Goal: Task Accomplishment & Management: Complete application form

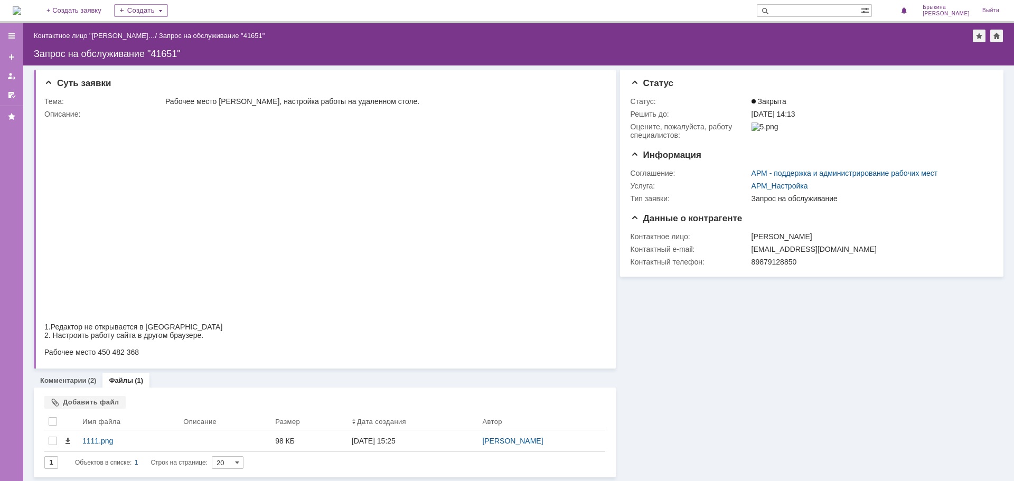
scroll to position [1, 0]
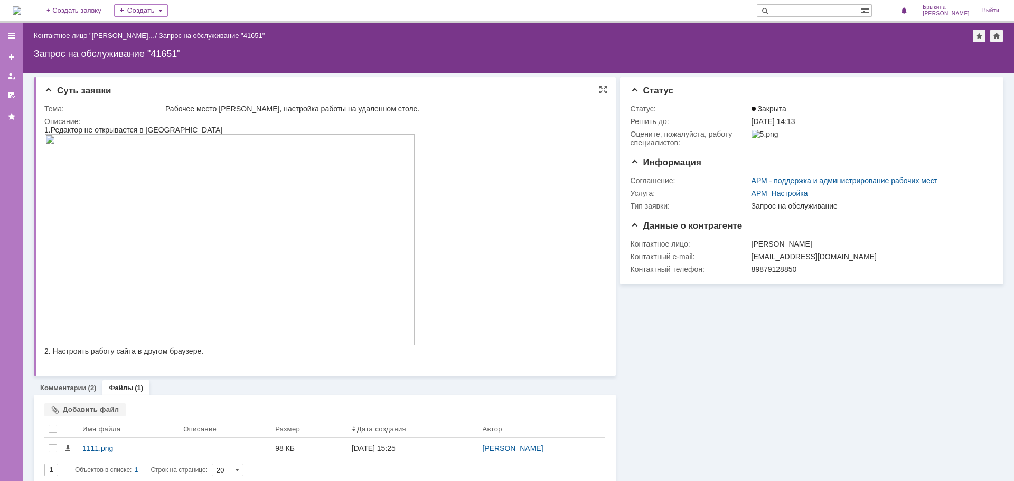
drag, startPoint x: 166, startPoint y: 107, endPoint x: 424, endPoint y: 109, distance: 257.8
click at [424, 109] on div "Рабочее место [PERSON_NAME], настройка работы на удаленном столе." at bounding box center [382, 109] width 434 height 8
copy div "Рабочее место [PERSON_NAME], настройка работы на удаленном столе."
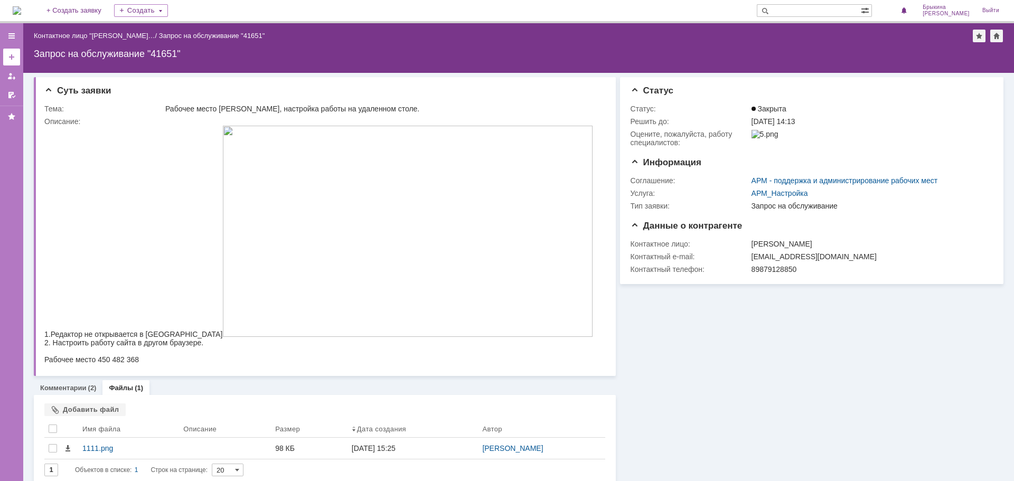
click at [11, 55] on div at bounding box center [11, 57] width 8 height 8
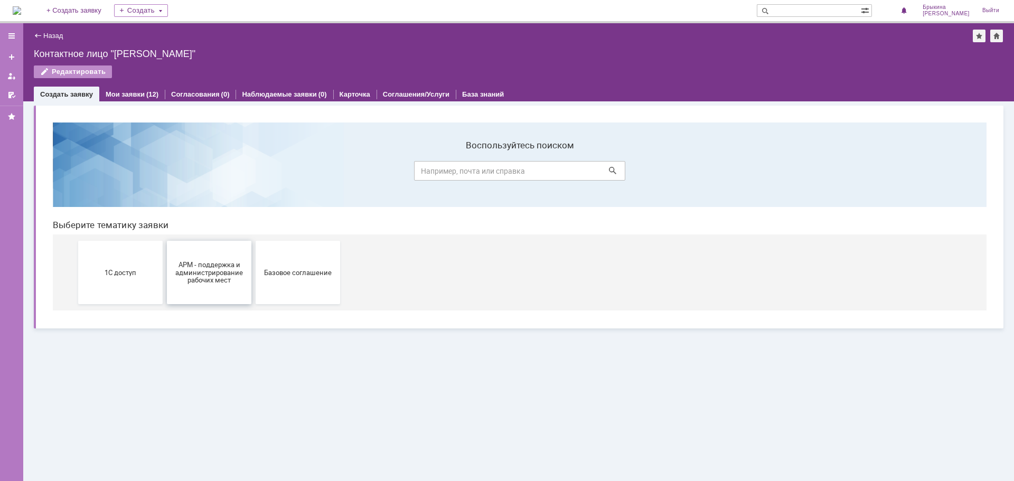
click at [203, 269] on span "АРМ - поддержка и администрирование рабочих мест" at bounding box center [209, 272] width 78 height 24
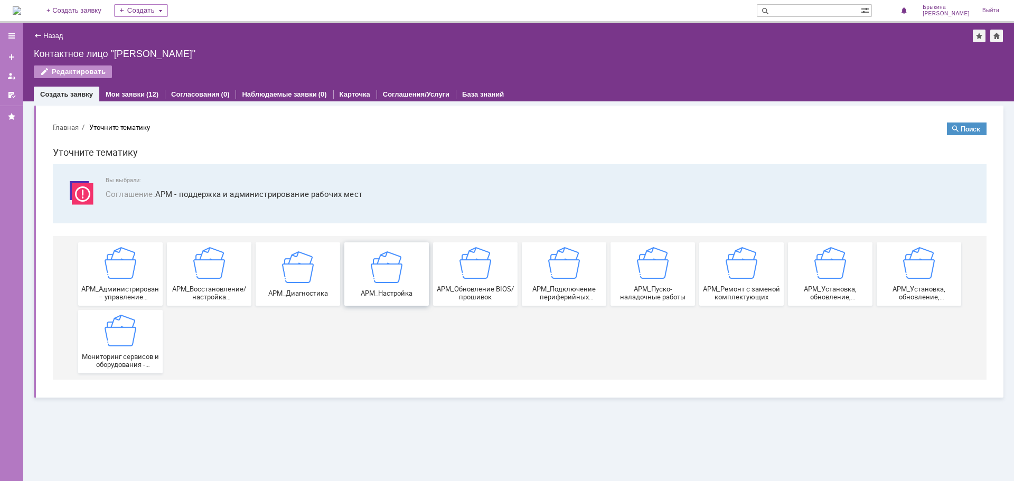
click at [380, 294] on span "АРМ_Настройка" at bounding box center [387, 293] width 78 height 8
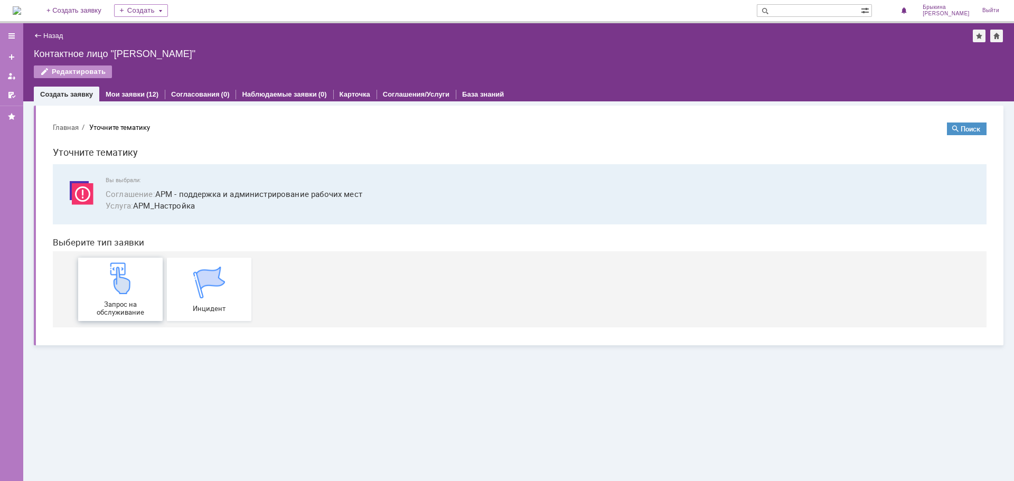
click at [118, 298] on div "Запрос на обслуживание" at bounding box center [120, 290] width 78 height 54
click at [128, 89] on div "Мои заявки (12)" at bounding box center [132, 94] width 66 height 15
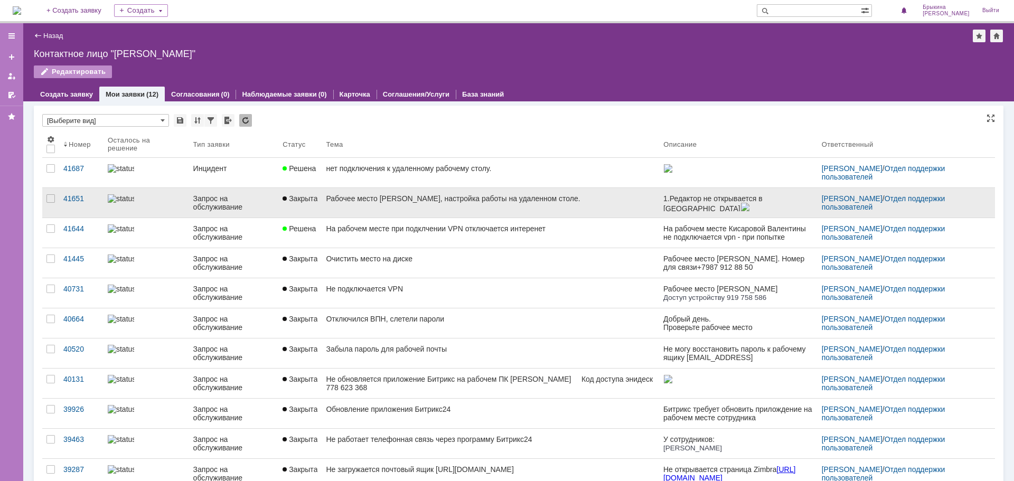
click at [340, 195] on div "Рабочее место [PERSON_NAME], настройка работы на удаленном столе." at bounding box center [490, 198] width 329 height 8
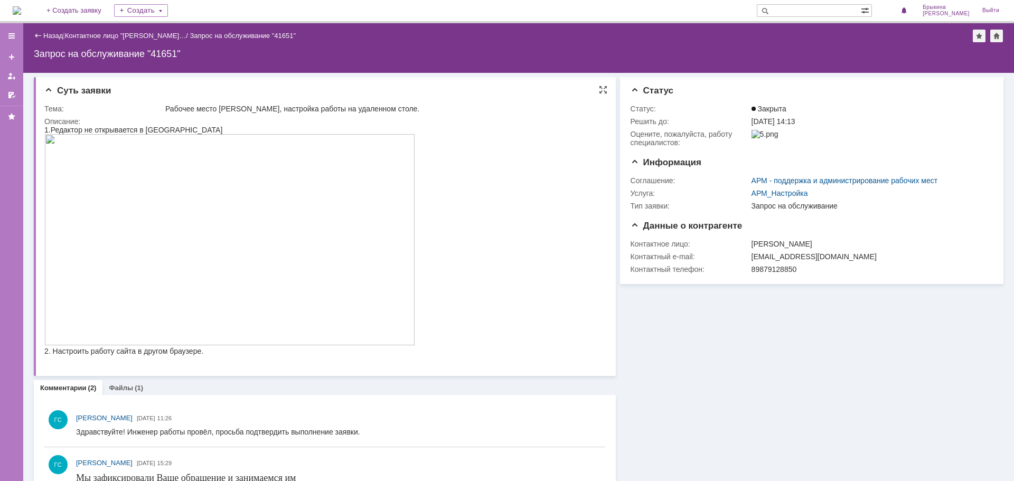
drag, startPoint x: 166, startPoint y: 107, endPoint x: 421, endPoint y: 107, distance: 254.6
click at [421, 107] on div "Рабочее место [PERSON_NAME], настройка работы на удаленном столе." at bounding box center [382, 109] width 434 height 8
copy div "Рабочее место [PERSON_NAME], настройка работы на удаленном столе."
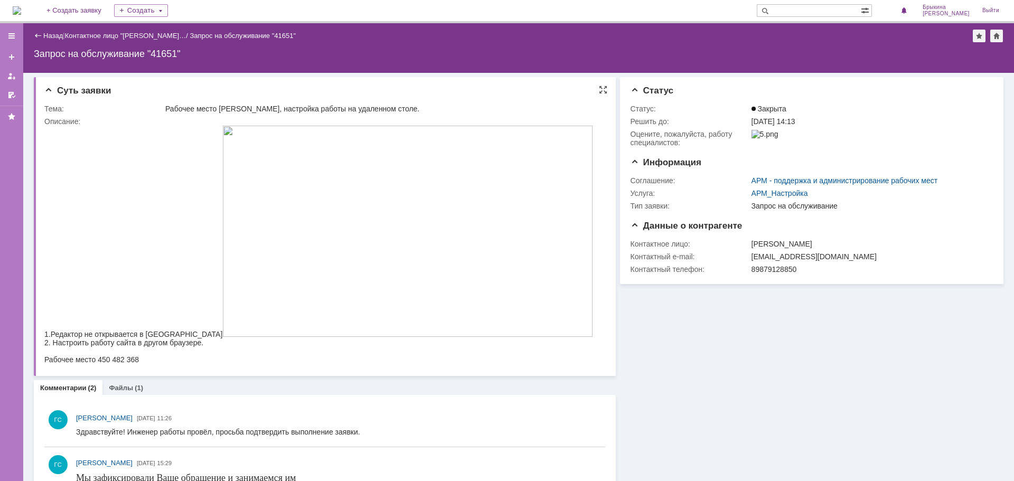
click at [378, 241] on img at bounding box center [407, 231] width 371 height 211
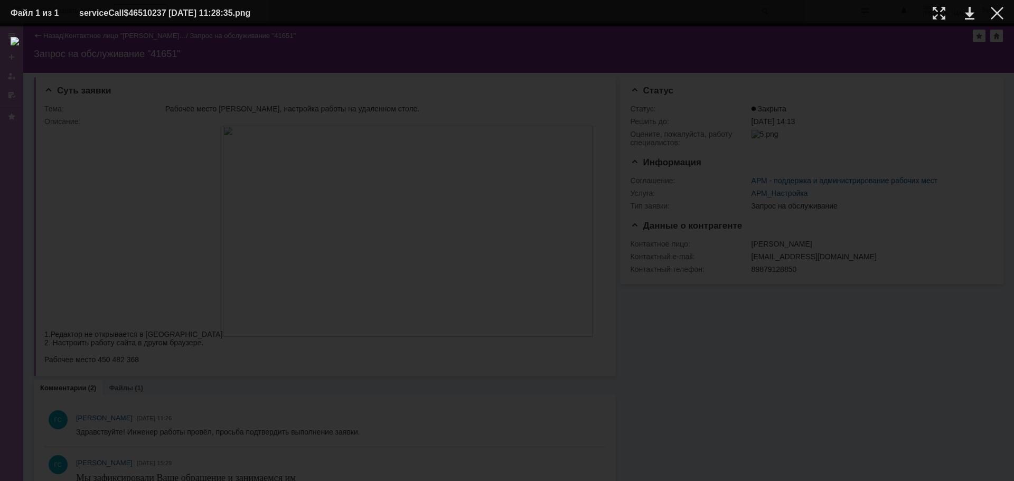
click at [950, 245] on div at bounding box center [507, 254] width 993 height 434
click at [995, 19] on div at bounding box center [997, 13] width 13 height 13
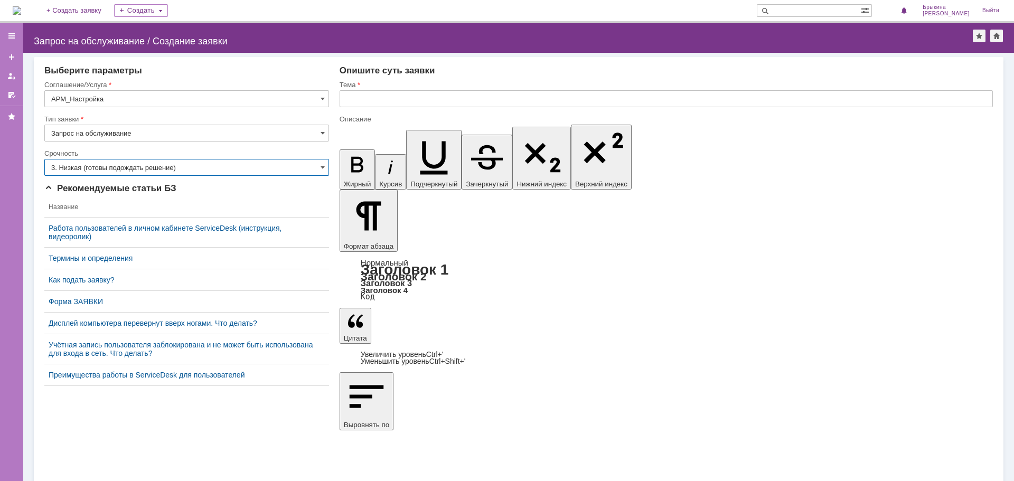
click at [123, 169] on input "3. Низкая (готовы подождать решение)" at bounding box center [186, 167] width 285 height 17
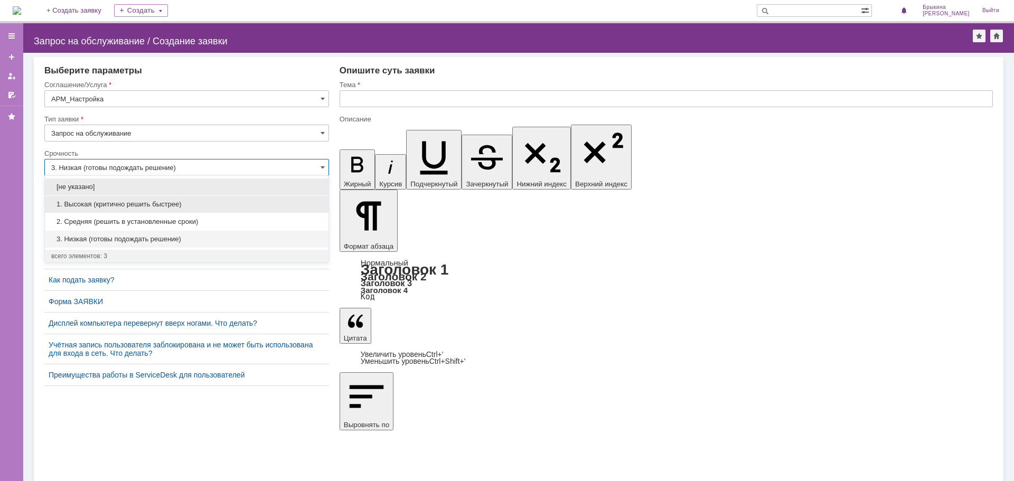
click at [119, 203] on span "1. Высокая (критично решить быстрее)" at bounding box center [186, 204] width 271 height 8
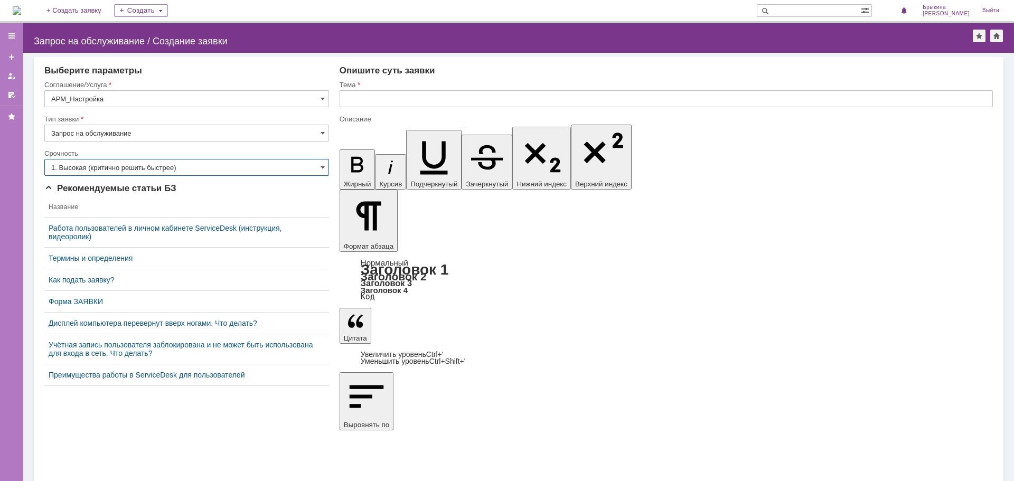
type input "1. Высокая (критично решить быстрее)"
click at [358, 98] on input "text" at bounding box center [666, 98] width 653 height 17
paste input "Рабочее место [PERSON_NAME], настройка работы на удаленном столе."
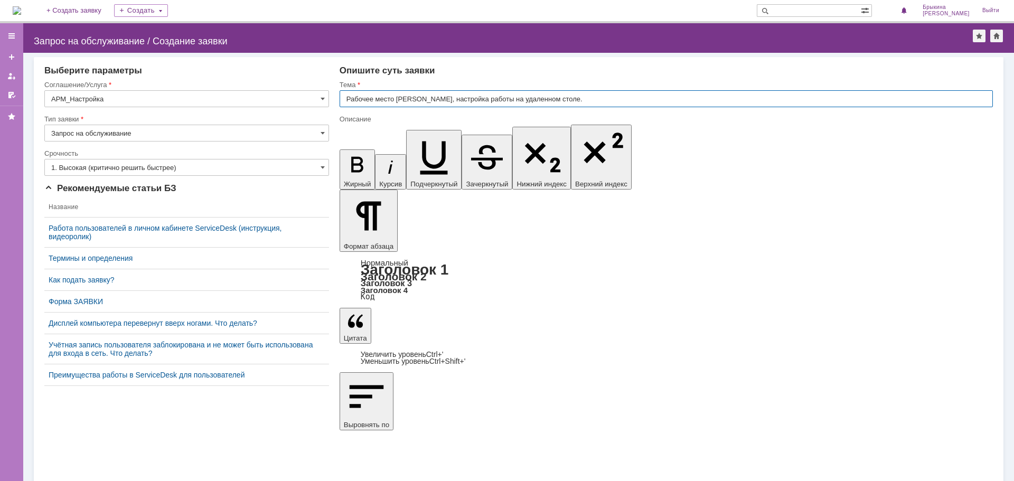
type input "Рабочее место [PERSON_NAME], настройка работы на удаленном столе."
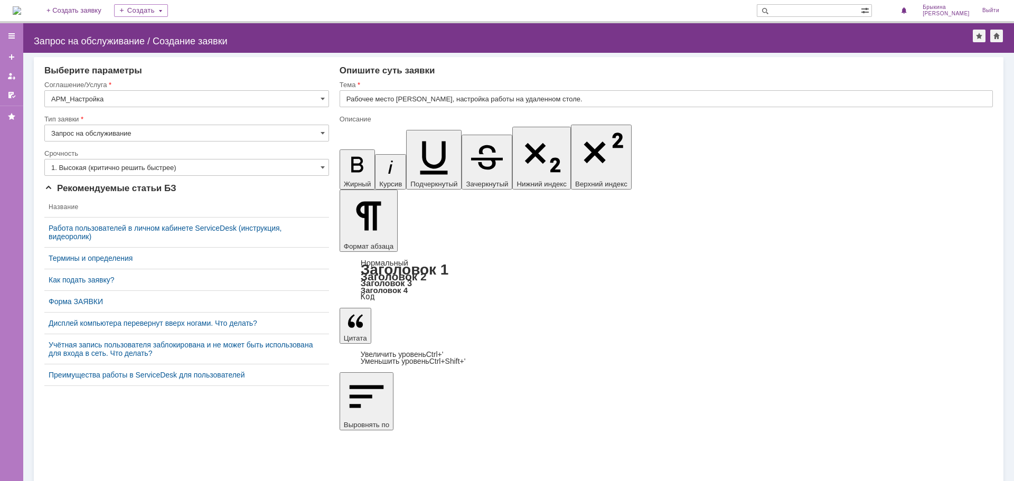
drag, startPoint x: 679, startPoint y: 3726, endPoint x: 341, endPoint y: 3703, distance: 338.9
